Goal: Task Accomplishment & Management: Use online tool/utility

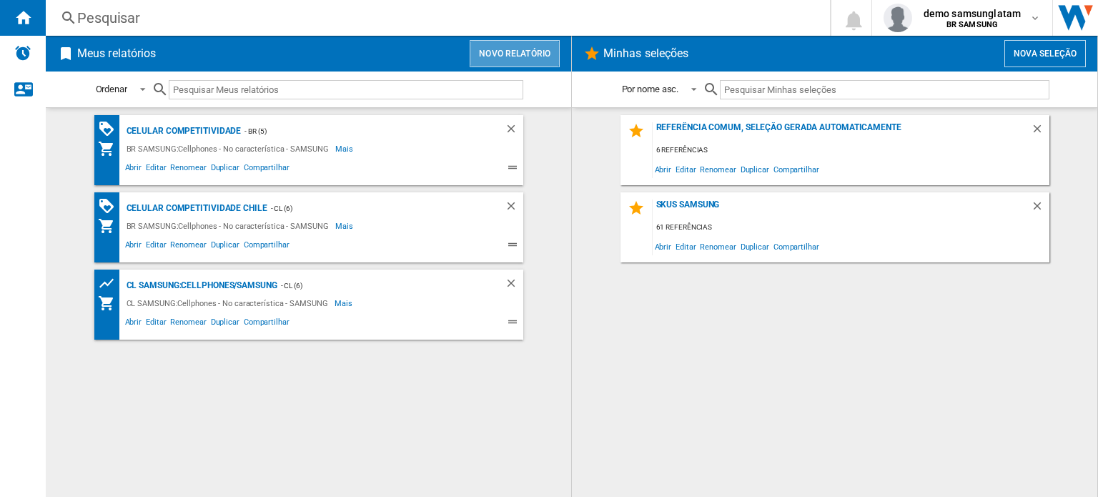
click at [505, 59] on button "Novo relatório" at bounding box center [515, 53] width 90 height 27
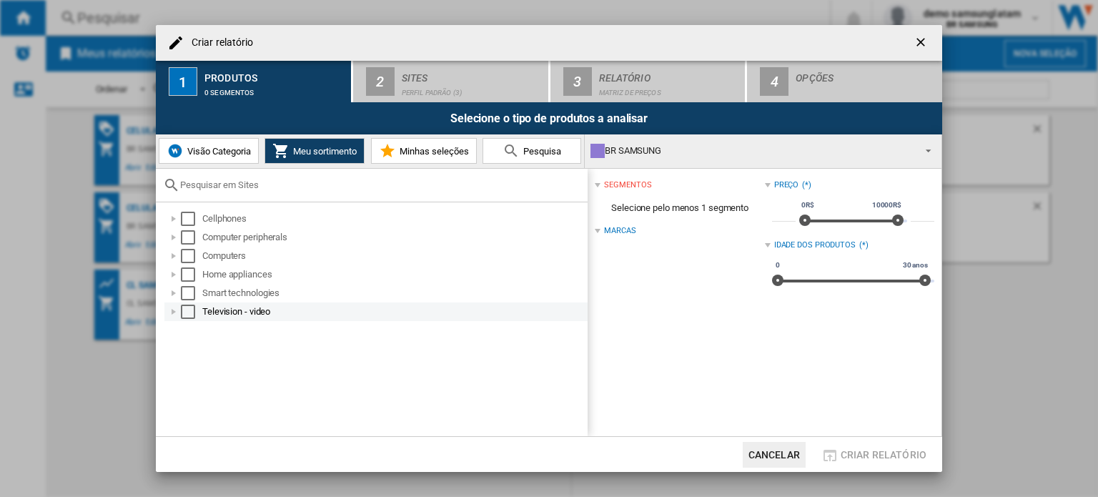
click at [176, 308] on div at bounding box center [174, 312] width 14 height 14
click at [188, 311] on div "Select" at bounding box center [188, 312] width 14 height 14
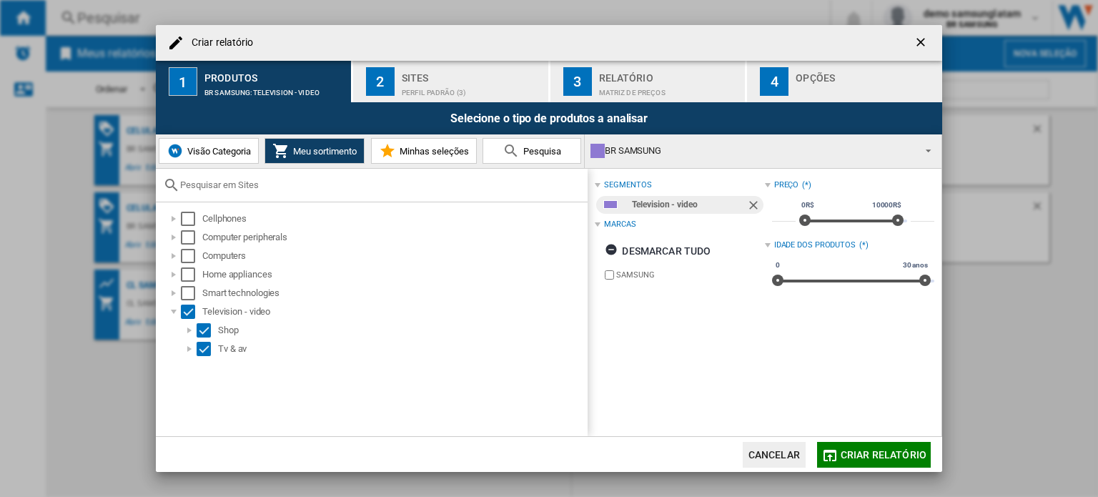
click at [220, 153] on span "Visão Categoria" at bounding box center [217, 151] width 67 height 11
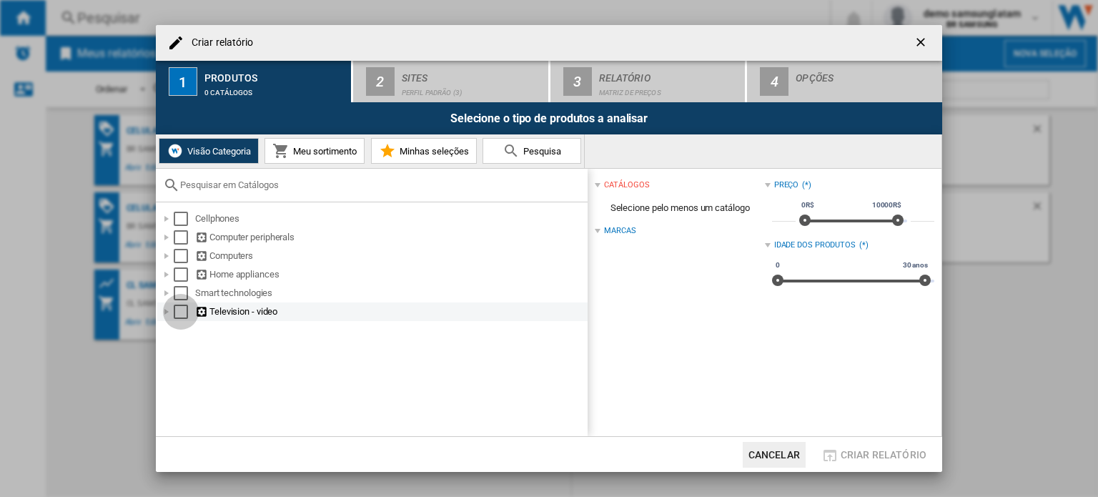
click at [181, 312] on div "Select" at bounding box center [181, 312] width 14 height 14
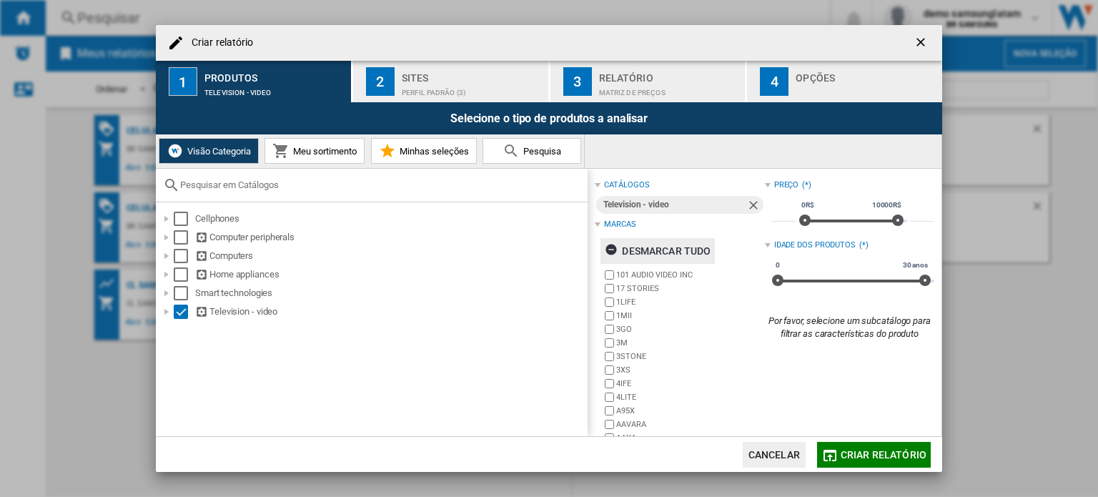
click at [611, 248] on ng-md-icon "button" at bounding box center [613, 251] width 17 height 17
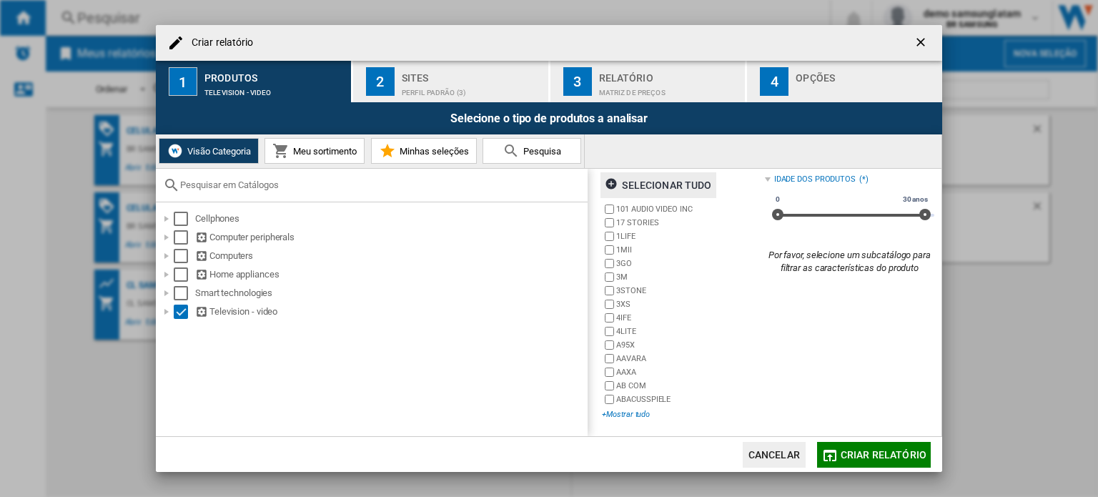
click at [627, 414] on div "+Mostrar tudo" at bounding box center [683, 414] width 162 height 11
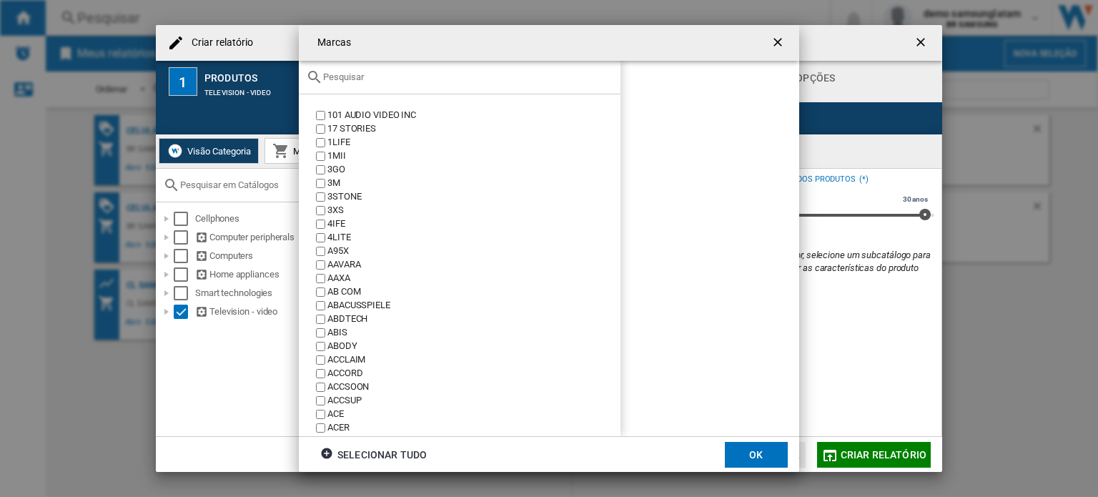
click at [395, 83] on div at bounding box center [460, 78] width 322 height 34
click at [367, 82] on input "text" at bounding box center [468, 76] width 290 height 11
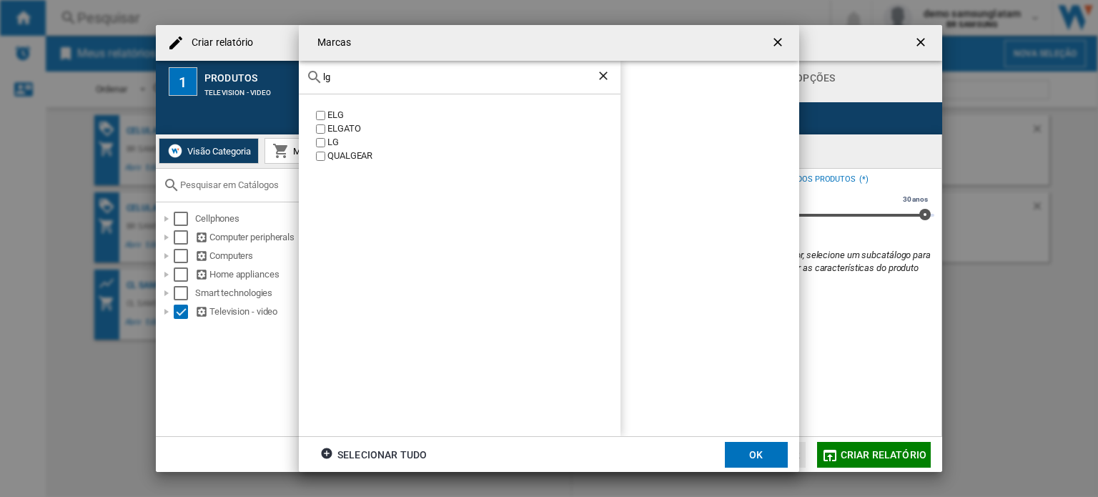
type input "lg"
click at [748, 458] on button "OK" at bounding box center [756, 455] width 63 height 26
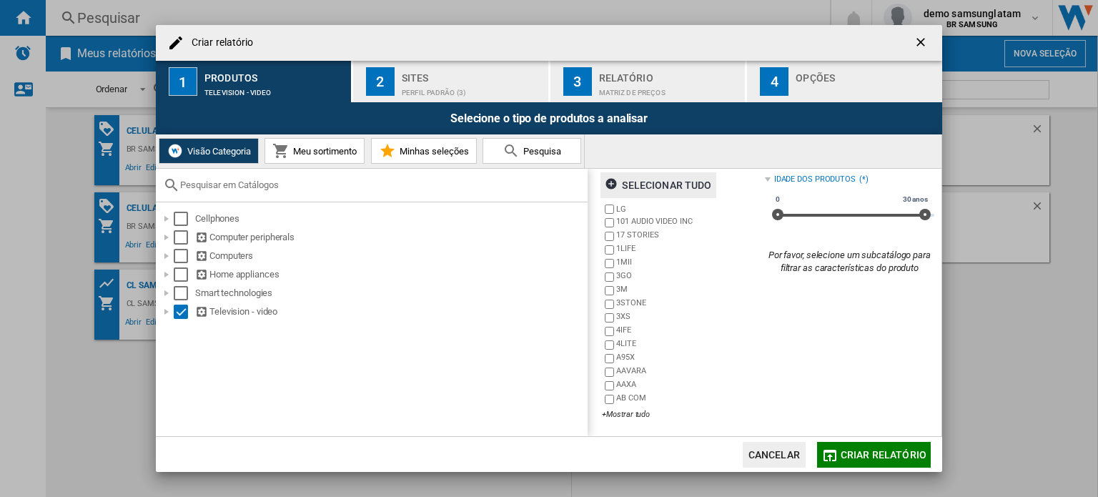
click at [420, 71] on div "Sites" at bounding box center [472, 73] width 141 height 15
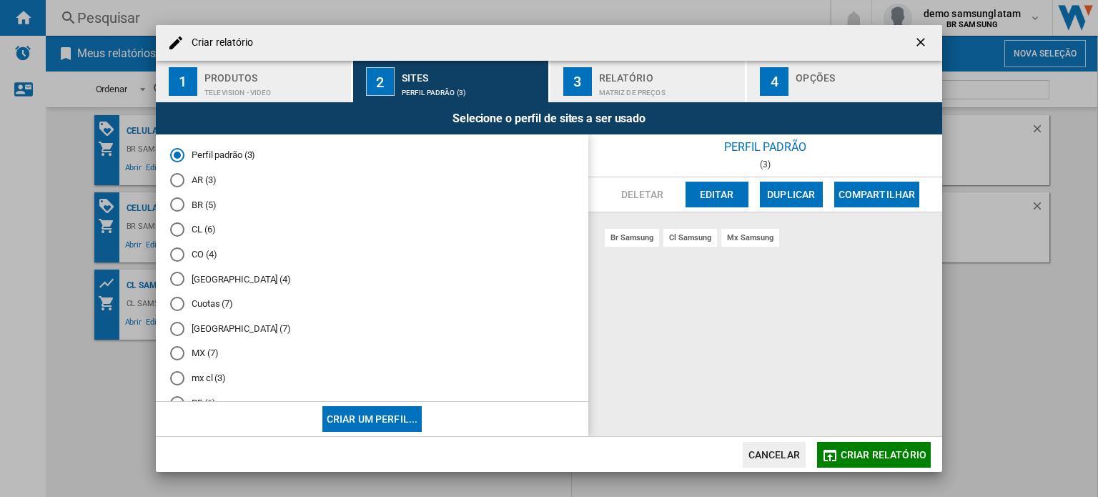
click at [209, 202] on md-radio-button "BR (5)" at bounding box center [372, 205] width 404 height 14
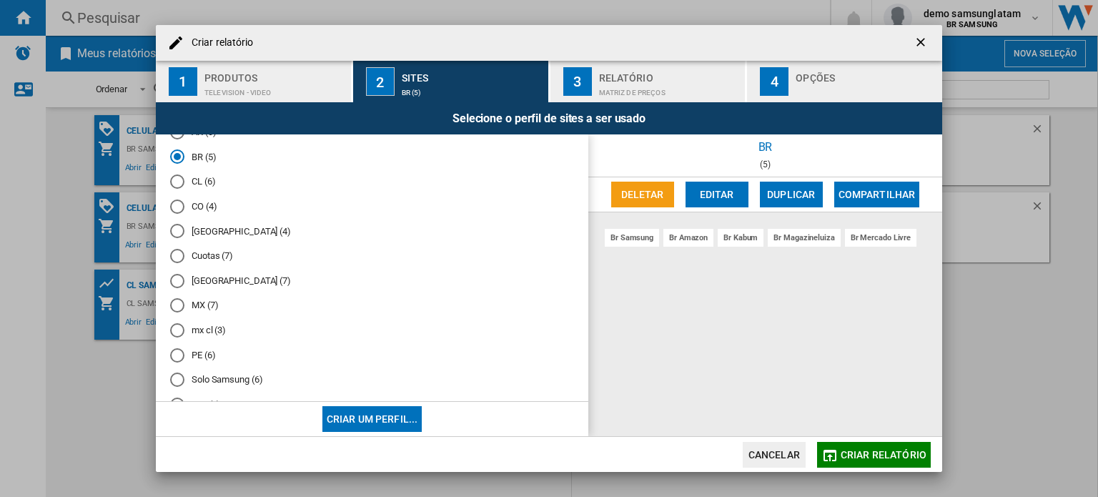
scroll to position [71, 0]
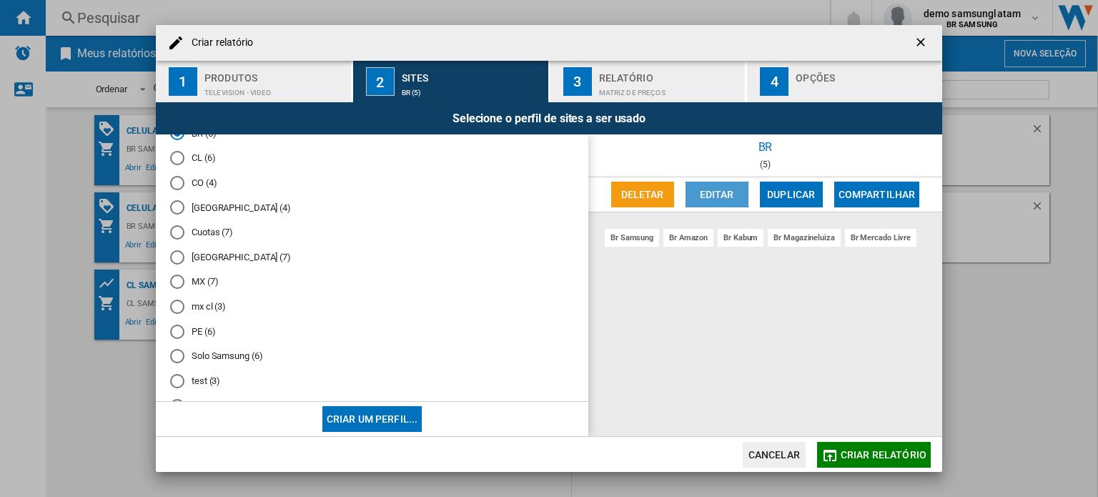
click at [720, 189] on button "Editar" at bounding box center [717, 195] width 63 height 26
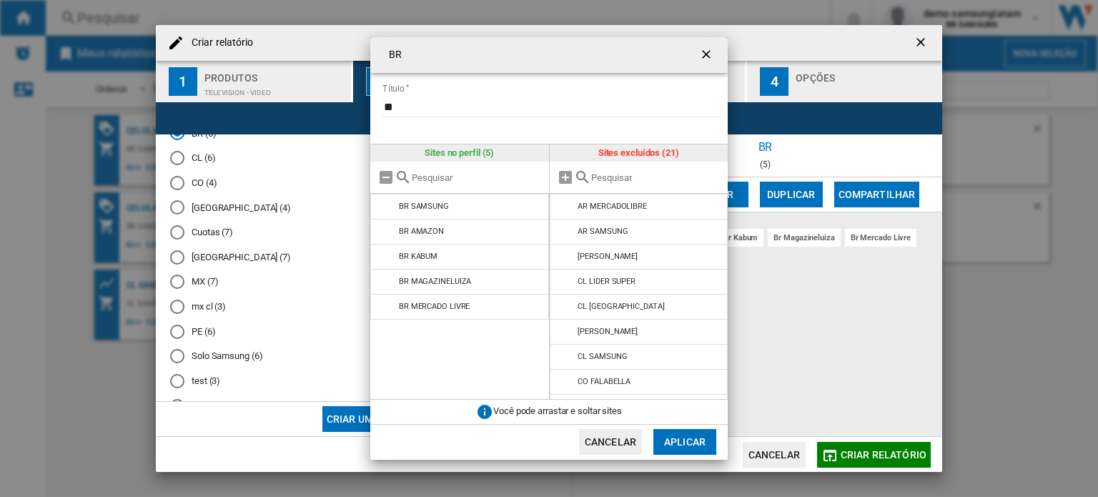
click at [601, 184] on div at bounding box center [639, 178] width 179 height 32
click at [603, 184] on div at bounding box center [639, 178] width 179 height 32
click at [602, 177] on input "text" at bounding box center [656, 177] width 130 height 11
type input "BR"
click at [715, 56] on ng-md-icon "getI18NText('BUTTONS.CLOSE_DIALOG')" at bounding box center [707, 55] width 17 height 17
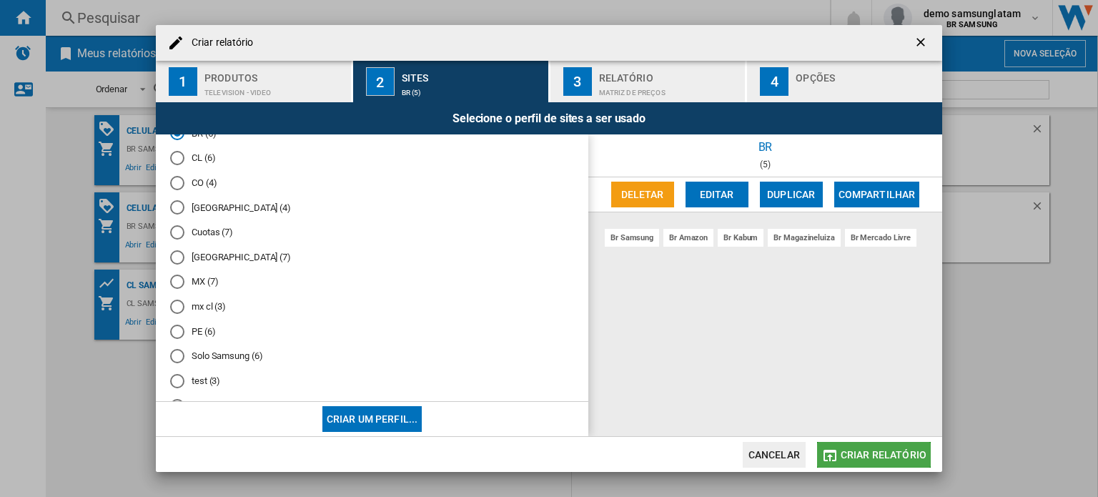
click at [892, 463] on button "Criar relatório" at bounding box center [874, 455] width 114 height 26
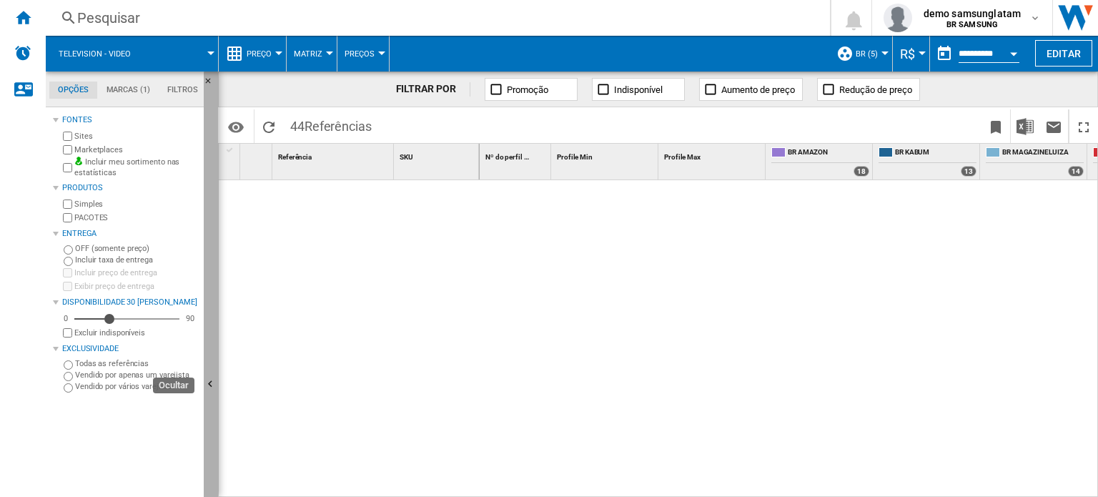
click at [216, 365] on button "Ocultar" at bounding box center [211, 384] width 14 height 627
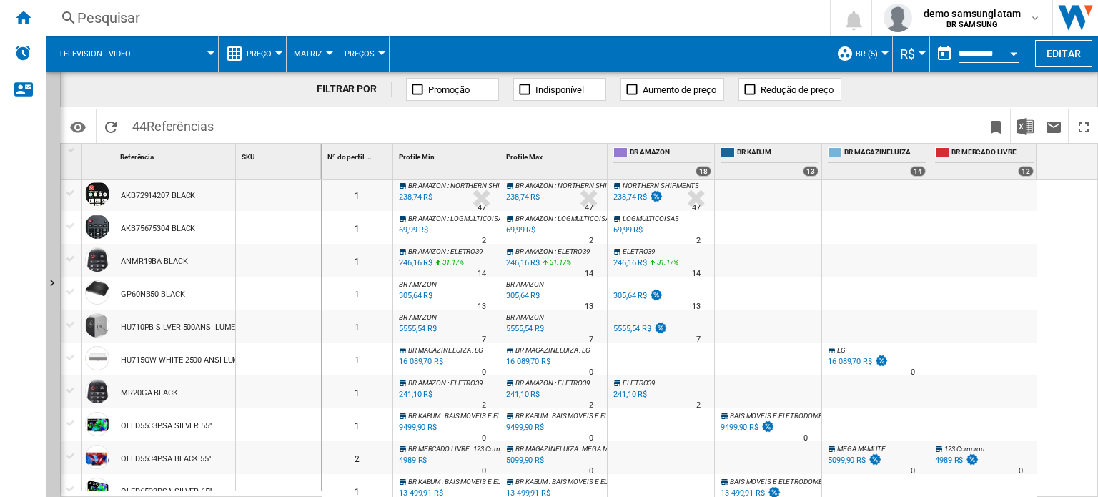
scroll to position [1146, 0]
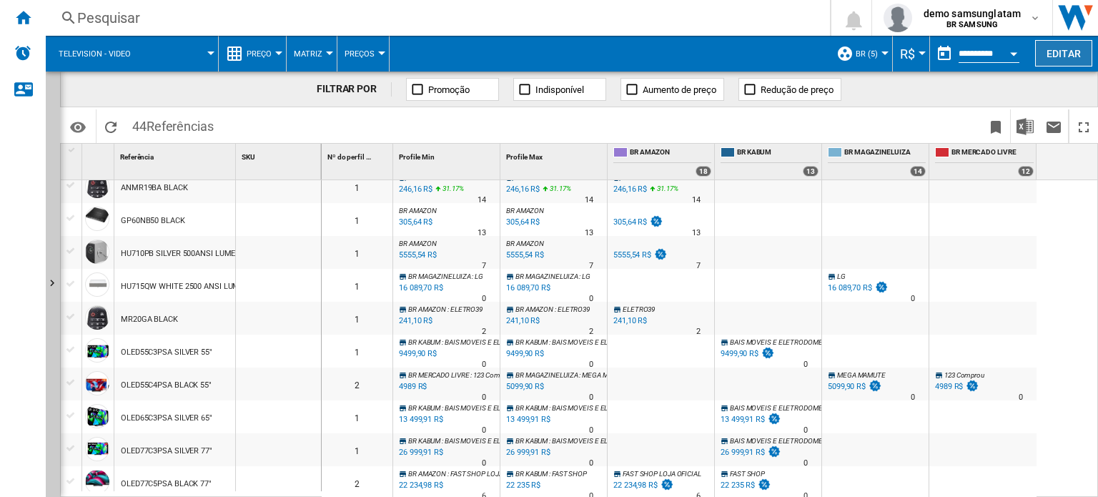
click at [1063, 51] on button "Editar" at bounding box center [1063, 53] width 57 height 26
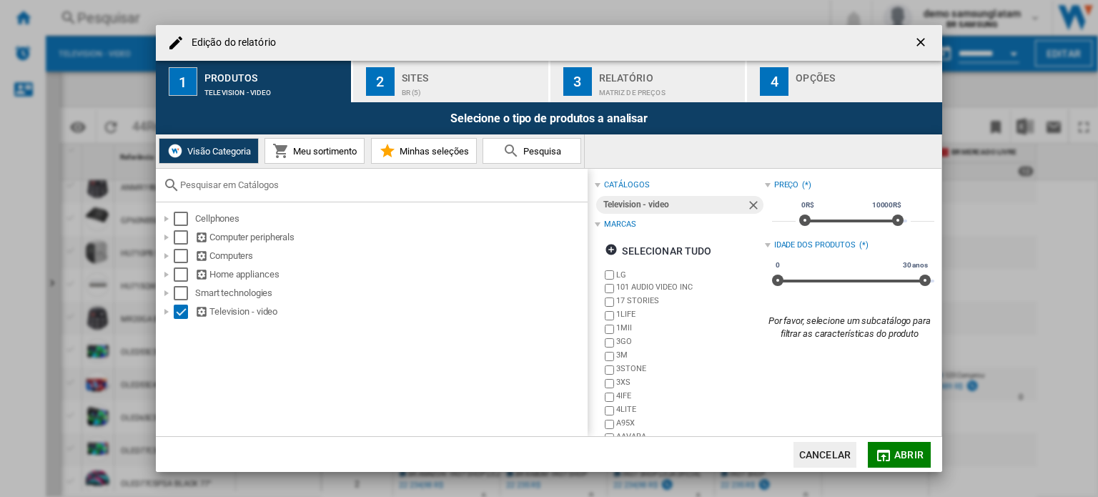
scroll to position [66, 0]
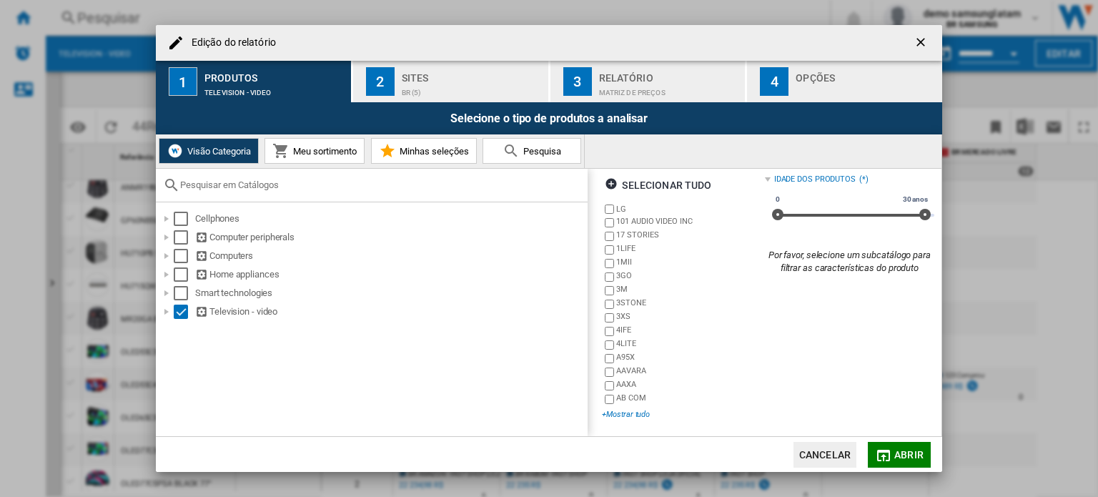
click at [635, 412] on div "+Mostrar tudo" at bounding box center [683, 414] width 162 height 11
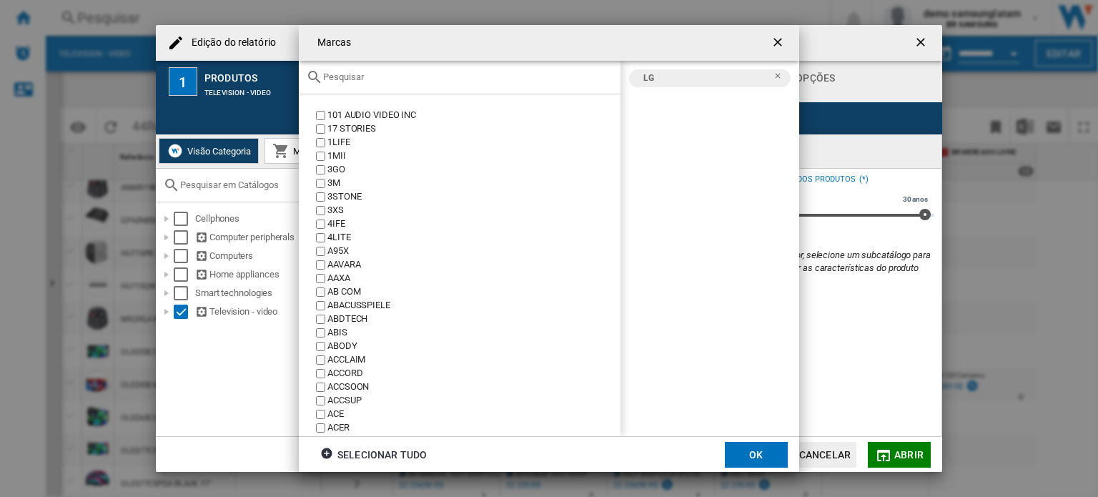
click at [413, 84] on div "Marcas 101 ..." at bounding box center [460, 78] width 322 height 34
click at [332, 74] on input "Marcas 101 ..." at bounding box center [468, 76] width 290 height 11
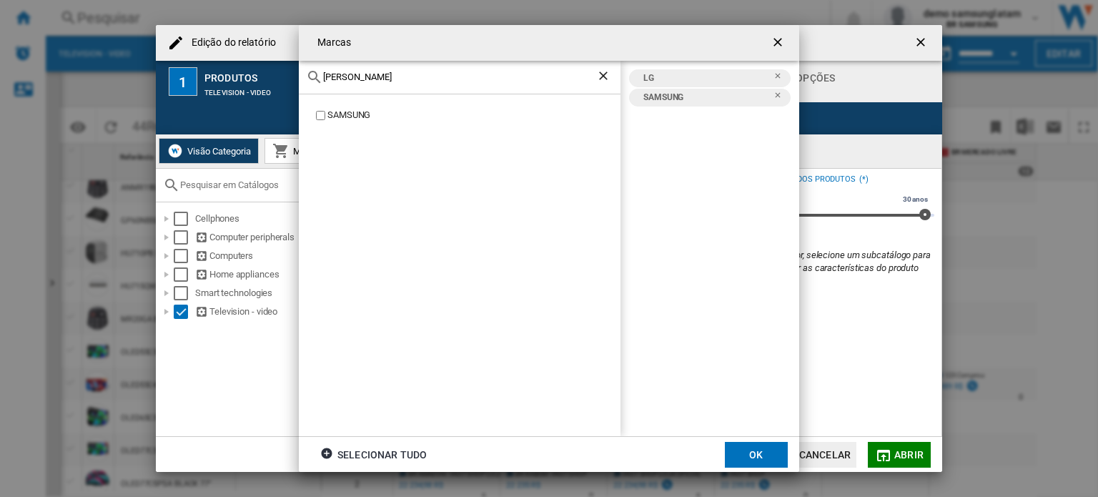
click at [353, 78] on input "[PERSON_NAME]" at bounding box center [459, 76] width 273 height 11
type input "tcl"
click at [355, 86] on div "tcl" at bounding box center [460, 78] width 322 height 34
click at [345, 76] on input "tcl" at bounding box center [459, 76] width 273 height 11
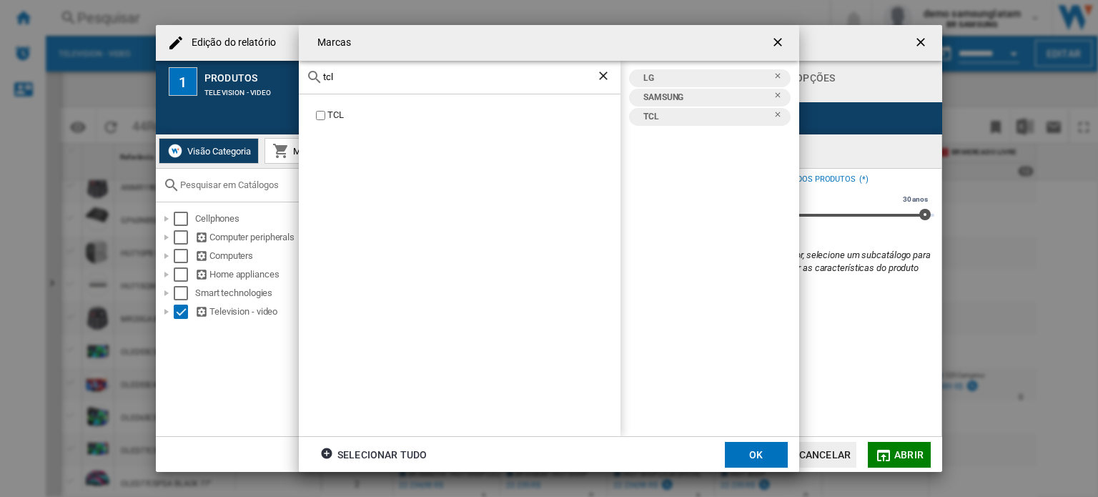
click at [345, 76] on input "tcl" at bounding box center [459, 76] width 273 height 11
click at [604, 71] on ng-md-icon "Limpar busca" at bounding box center [604, 77] width 17 height 17
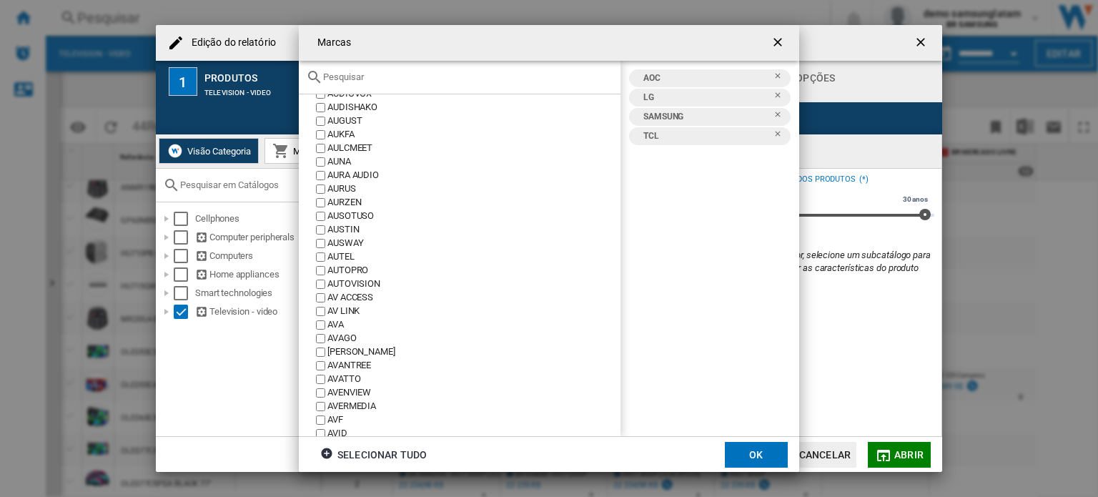
scroll to position [2645, 0]
click at [392, 74] on input "Marcas 101 ..." at bounding box center [468, 76] width 290 height 11
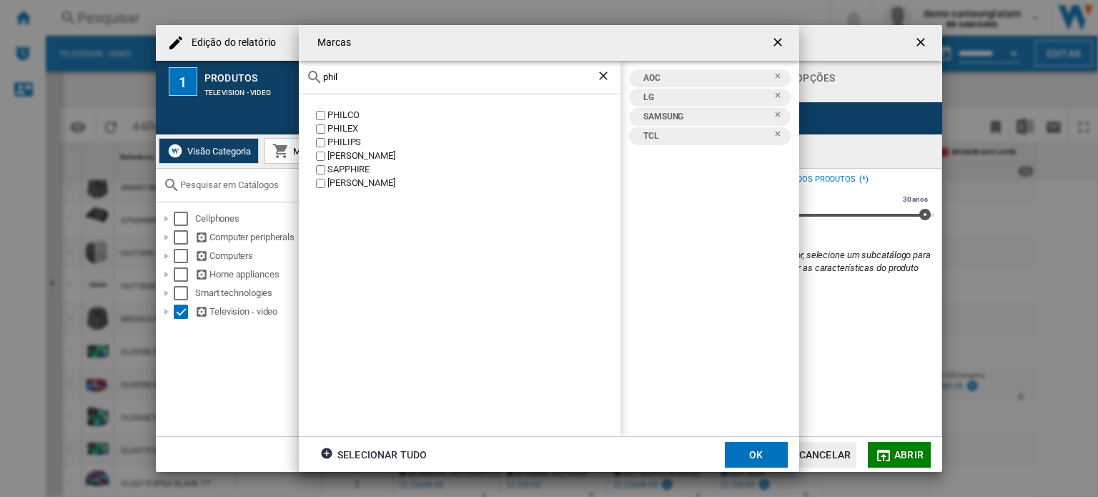
scroll to position [0, 0]
click at [346, 116] on div "PHILCO" at bounding box center [473, 116] width 293 height 14
click at [346, 156] on div "[PERSON_NAME]" at bounding box center [473, 156] width 293 height 14
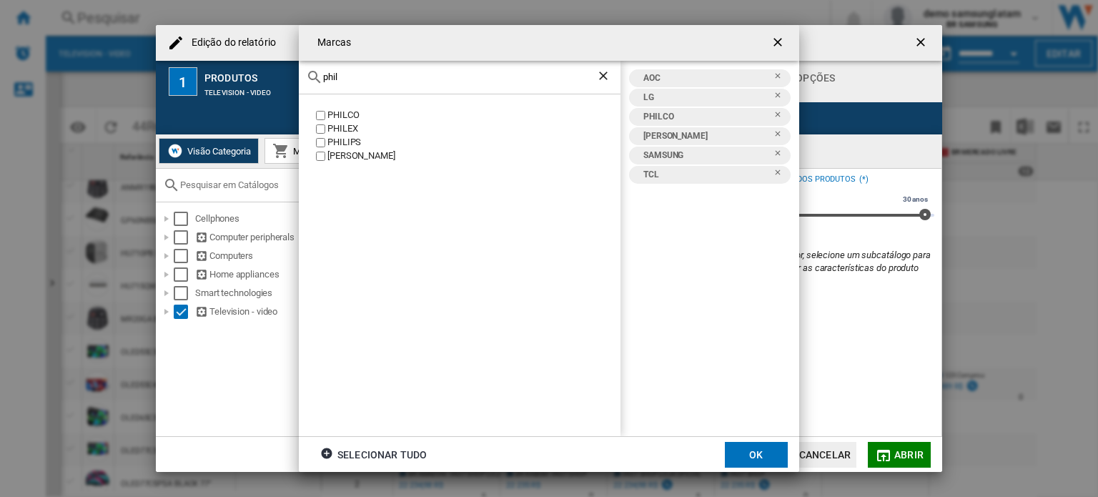
click at [390, 74] on input "phil" at bounding box center [459, 76] width 273 height 11
type input "sony"
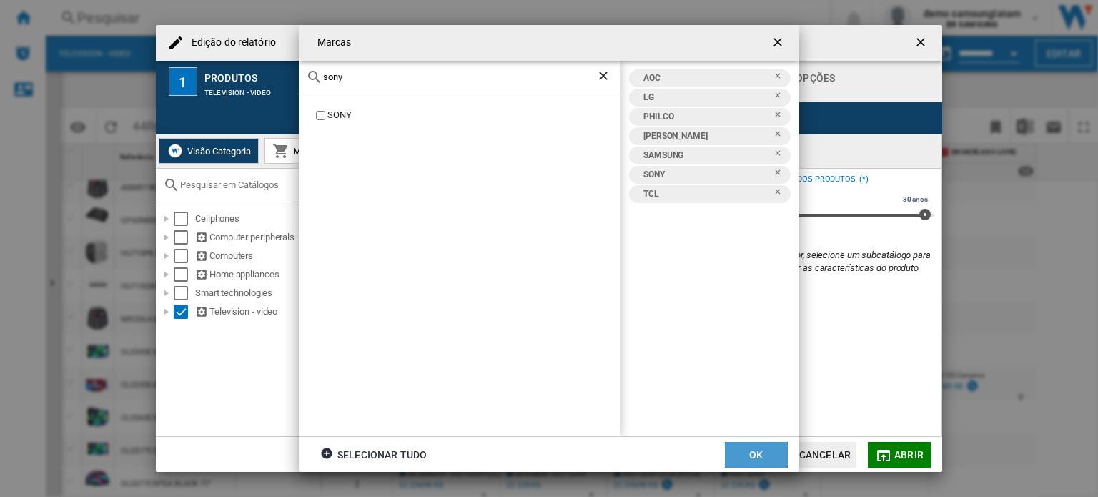
click at [776, 461] on button "OK" at bounding box center [756, 455] width 63 height 26
click at [888, 448] on md-icon "Edição do ..." at bounding box center [883, 455] width 17 height 17
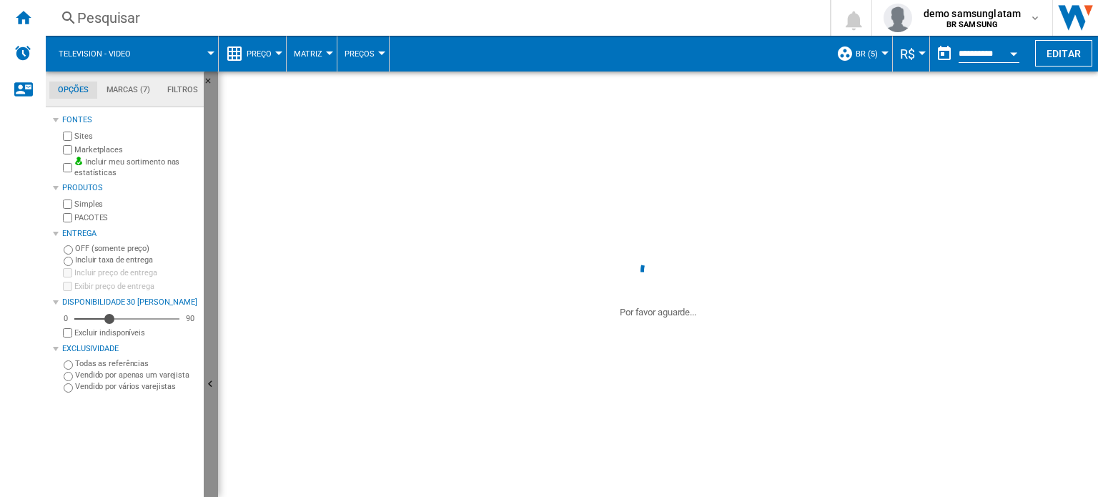
click at [210, 394] on ng-md-icon "Ocultar" at bounding box center [212, 385] width 17 height 17
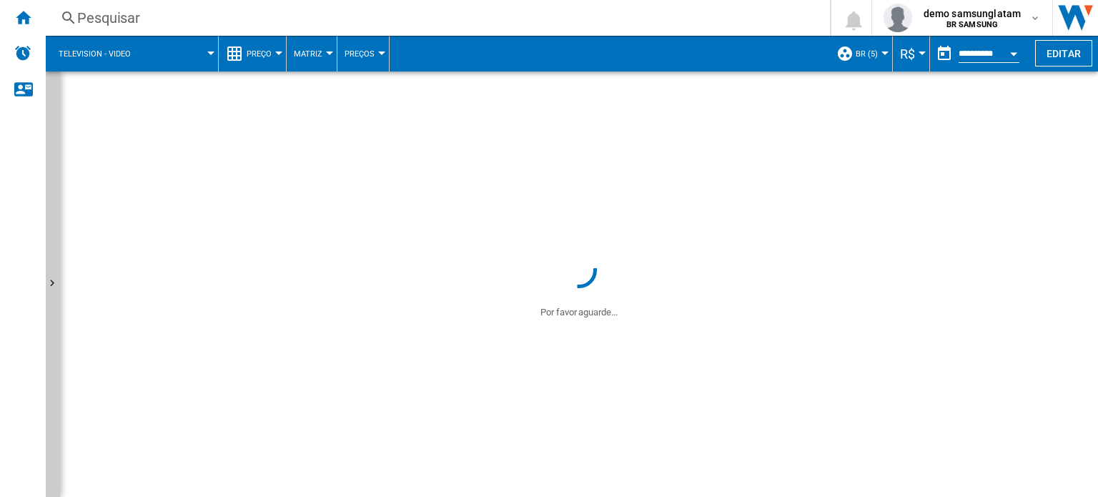
click at [277, 41] on button "Preço" at bounding box center [263, 54] width 32 height 36
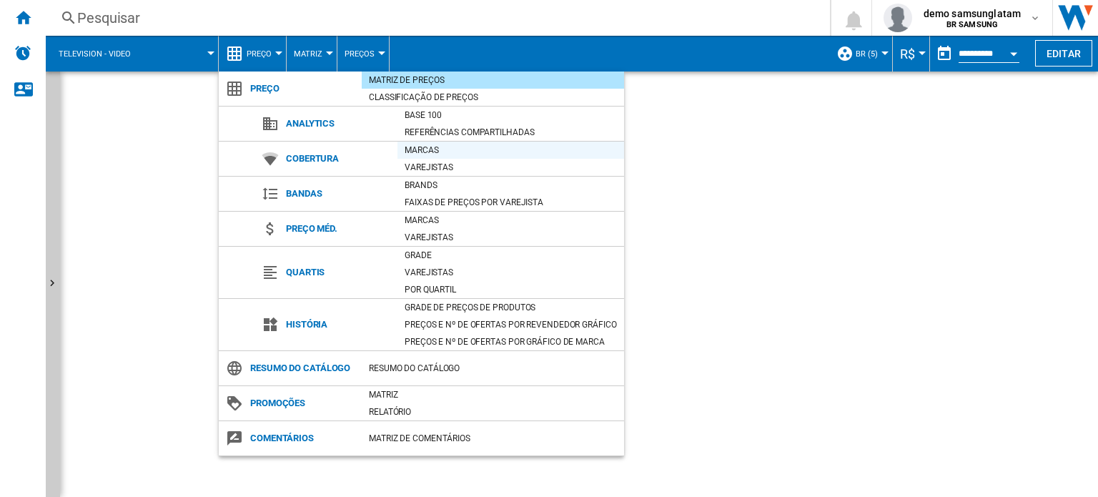
click at [444, 145] on div "Marcas" at bounding box center [511, 150] width 227 height 14
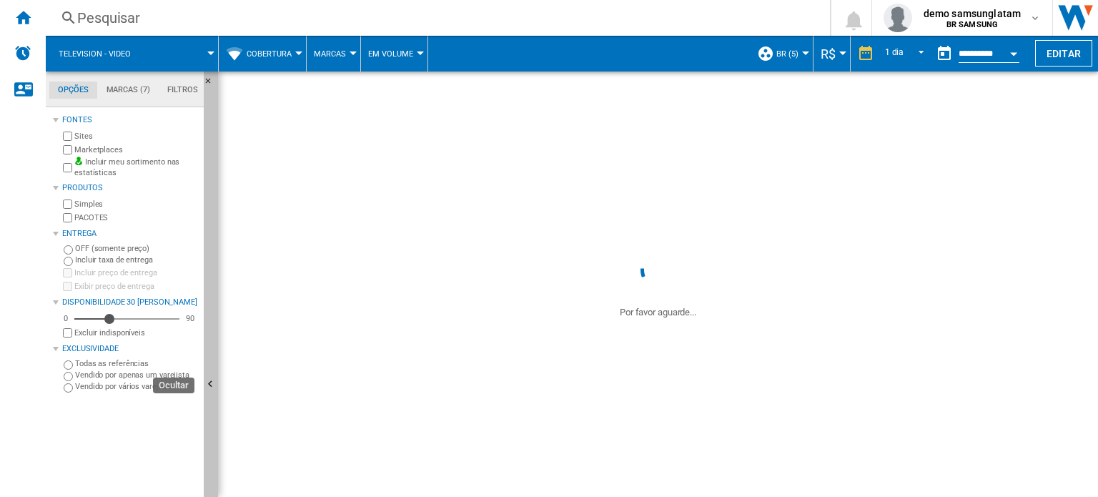
click at [209, 342] on button "Ocultar" at bounding box center [211, 384] width 14 height 627
